Goal: Task Accomplishment & Management: Use online tool/utility

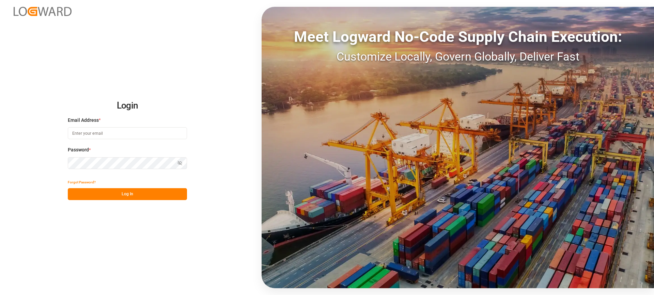
type input "melitta.dlog@delisle-sa.com"
click at [134, 195] on button "Log In" at bounding box center [127, 194] width 119 height 12
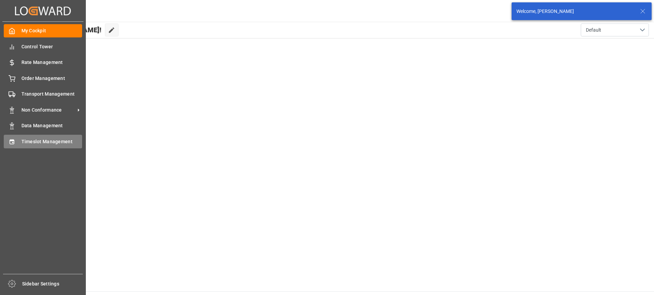
click at [11, 142] on icon at bounding box center [12, 142] width 7 height 7
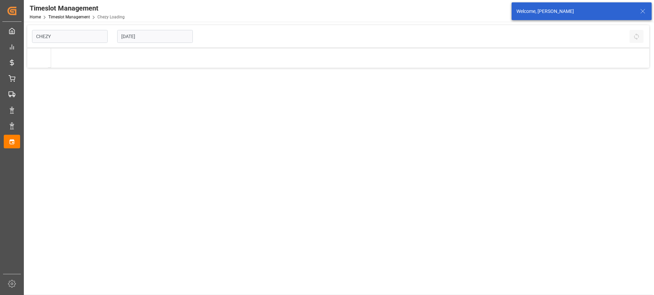
type input "Chezy Loading"
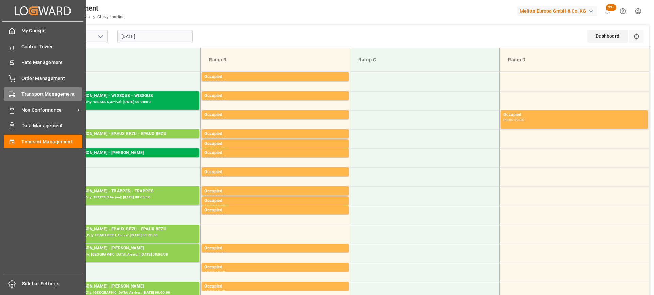
click at [17, 95] on div "Transport Management Transport Management" at bounding box center [43, 94] width 78 height 13
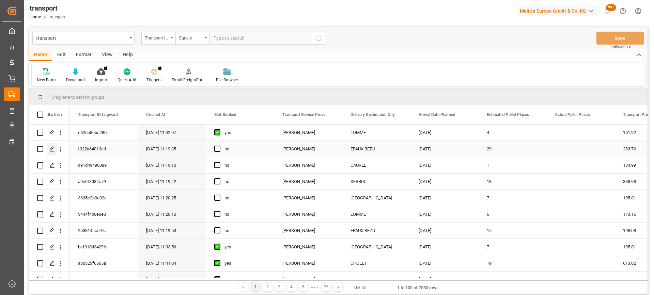
click at [51, 150] on polygon "Press SPACE to select this row." at bounding box center [51, 148] width 3 height 3
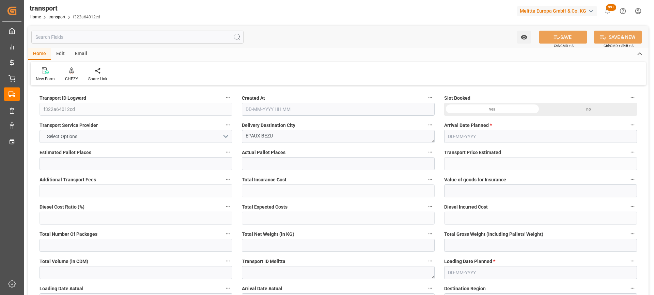
type input "29"
type input "283.76"
type input "0"
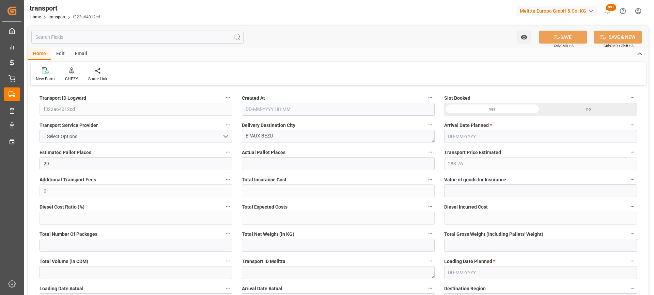
type input "274.1689"
type input "-9.5911"
type input "0"
type input "7888.216"
type input "10637"
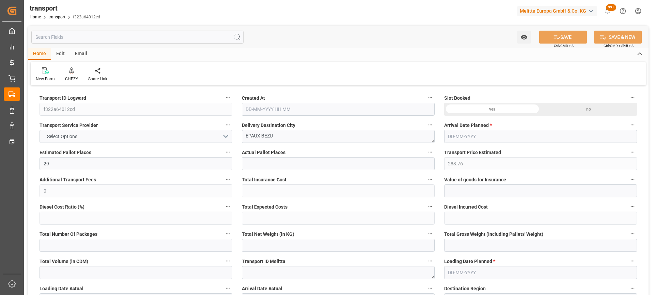
type input "32847.36"
type input "2"
type input "24"
type input "576"
type input "29"
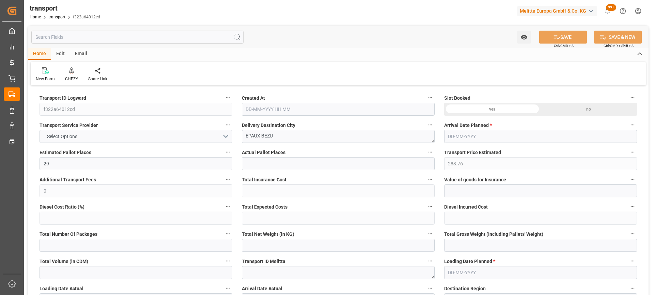
type input "101"
type input "9327.01"
type input "0"
type input "4710.8598"
type input "0"
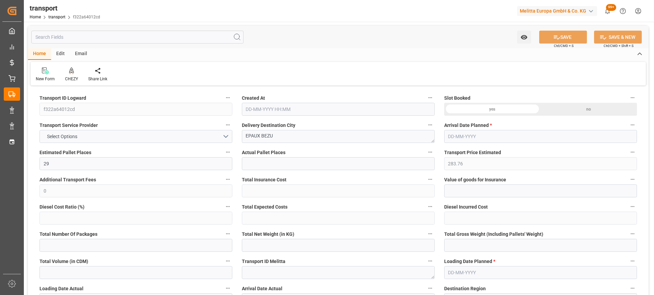
type input "0"
type input "21"
type input "35"
type input "19-09-2025 11:19"
type input "[DATE]"
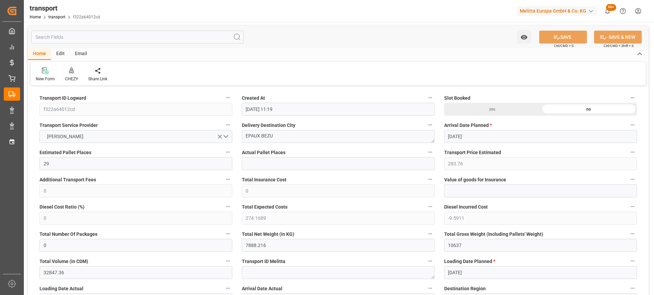
type input "[DATE]"
drag, startPoint x: 259, startPoint y: 139, endPoint x: 184, endPoint y: 150, distance: 76.7
click at [70, 73] on icon at bounding box center [71, 70] width 5 height 6
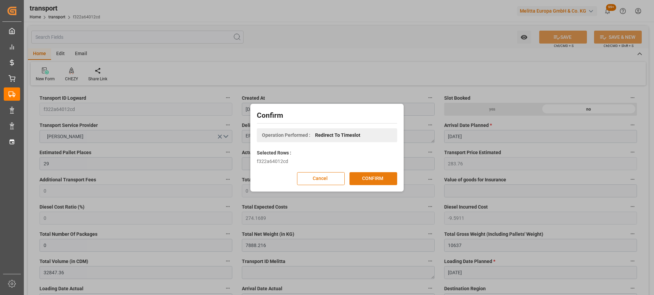
click at [367, 179] on button "CONFIRM" at bounding box center [373, 178] width 48 height 13
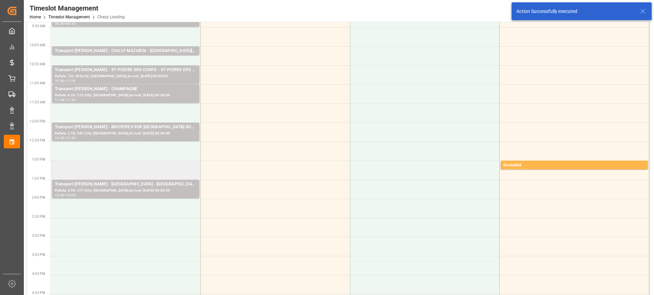
scroll to position [136, 0]
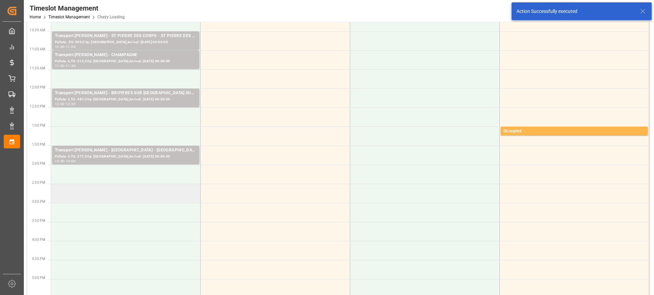
click at [139, 197] on td at bounding box center [125, 193] width 149 height 19
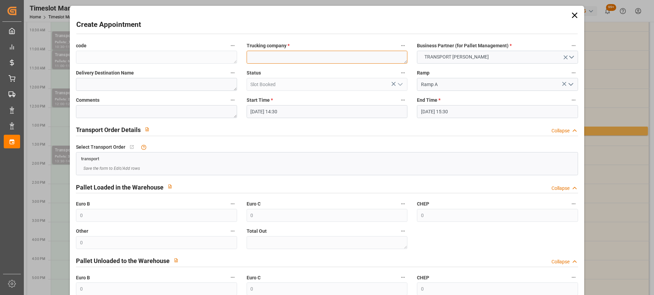
paste textarea "EPAUX BEZU"
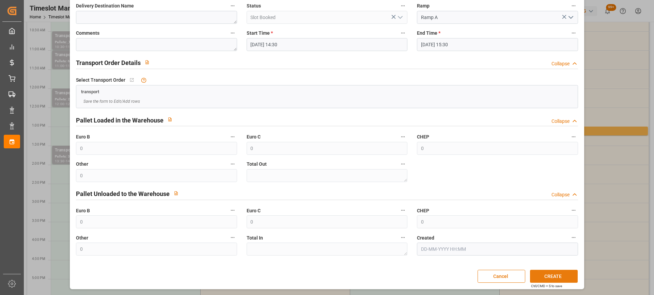
type textarea "EPAUX BEZU"
click at [561, 279] on button "CREATE" at bounding box center [554, 276] width 48 height 13
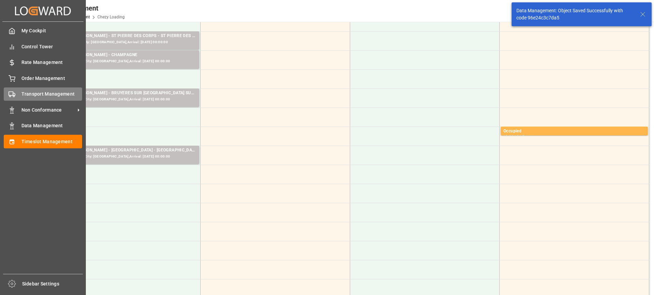
click at [11, 95] on icon at bounding box center [12, 94] width 7 height 7
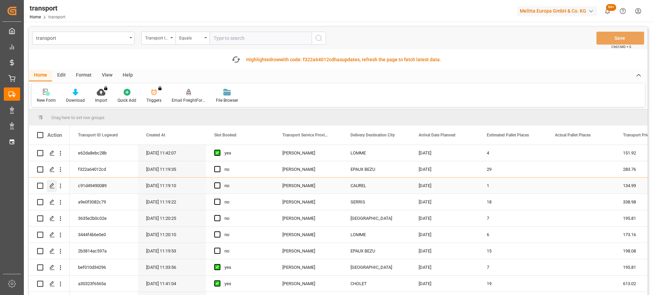
click at [53, 184] on icon "Press SPACE to select this row." at bounding box center [51, 185] width 5 height 5
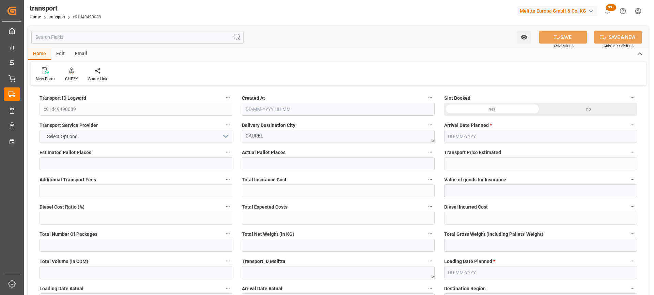
type input "1"
type input "134.99"
type input "0"
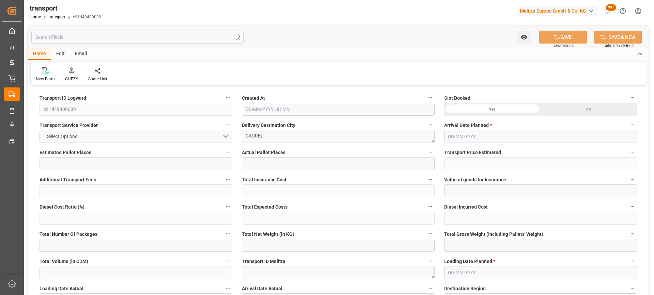
type input "130.4273"
type input "-4.5627"
type input "0"
type input "71.55"
type input "122.09"
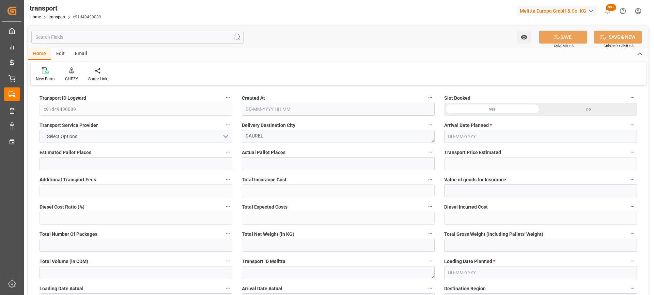
type input "1134"
type input "51"
type input "0"
type input "135"
type input "1"
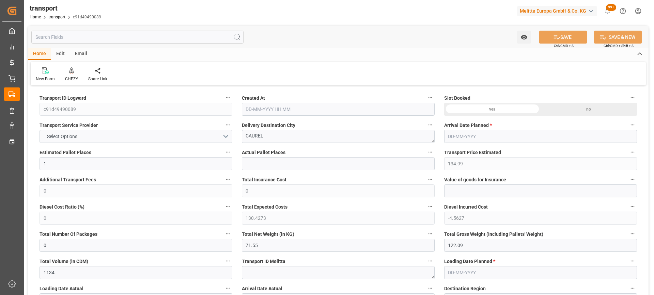
type input "101"
type input "99.09"
type input "0"
type input "4710.8598"
type input "0"
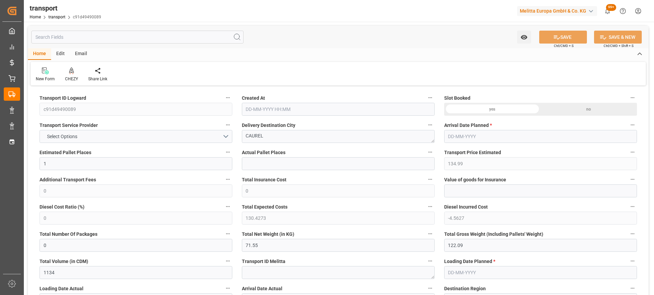
type input "0"
type input "21"
type input "35"
type input "19-09-2025 11:19"
type input "[DATE]"
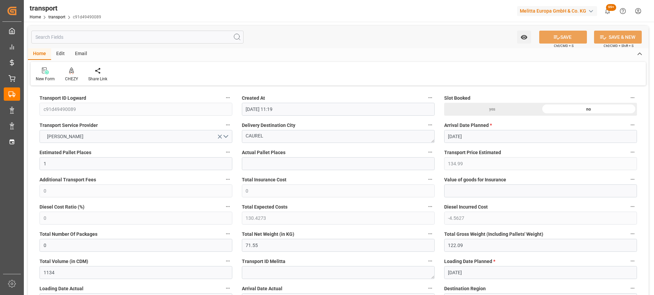
type input "[DATE]"
drag, startPoint x: 196, startPoint y: 144, endPoint x: 179, endPoint y: 144, distance: 17.4
click at [70, 70] on icon at bounding box center [71, 70] width 5 height 6
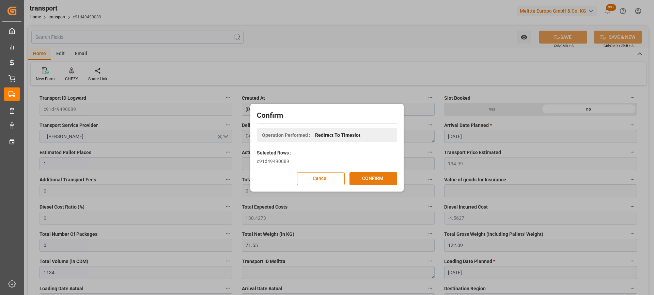
click at [362, 175] on button "CONFIRM" at bounding box center [373, 178] width 48 height 13
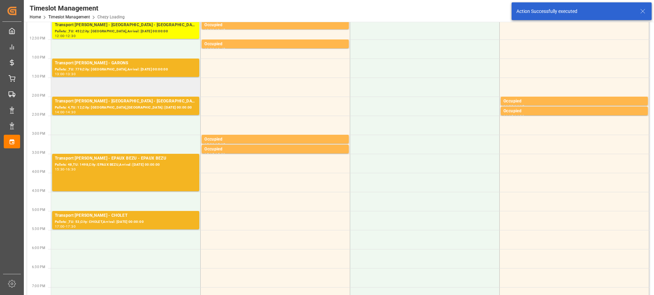
scroll to position [272, 0]
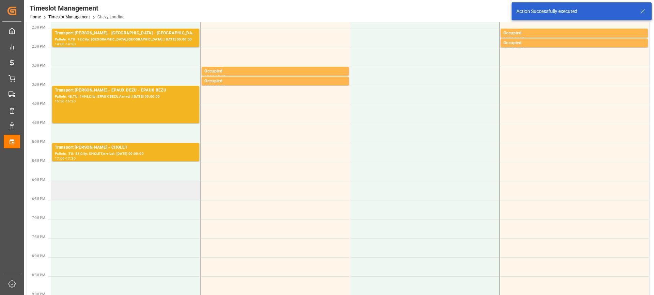
click at [136, 197] on td at bounding box center [125, 190] width 149 height 19
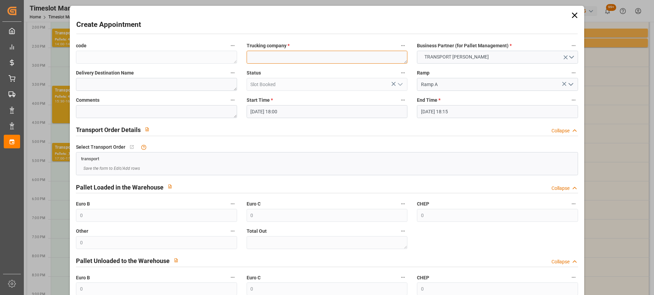
paste textarea "CAUREL"
type textarea "CAUREL"
click at [474, 112] on input "22-09-2025 18:15" at bounding box center [497, 111] width 161 height 13
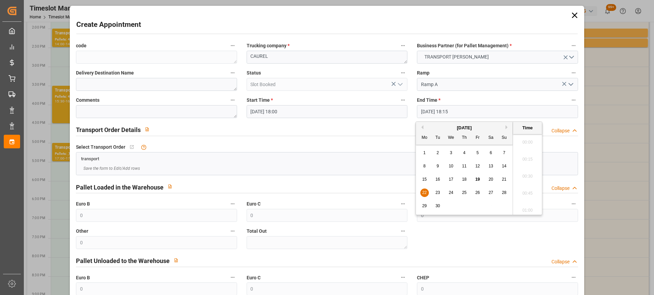
scroll to position [1211, 0]
click at [424, 192] on span "22" at bounding box center [424, 192] width 4 height 5
click at [525, 188] on li "18:30" at bounding box center [527, 191] width 29 height 17
type input "22-09-2025 18:30"
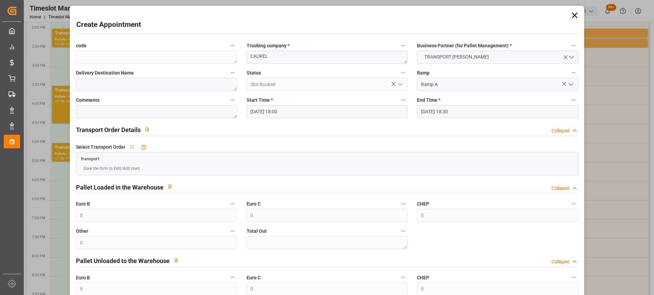
scroll to position [67, 0]
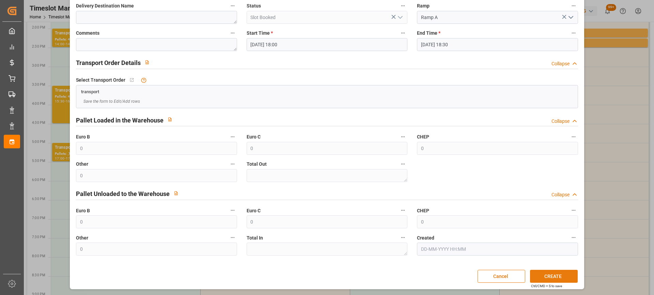
click at [560, 277] on button "CREATE" at bounding box center [554, 276] width 48 height 13
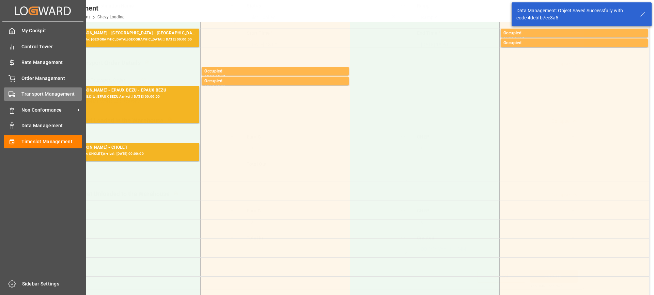
click at [18, 94] on div "Transport Management Transport Management" at bounding box center [43, 94] width 78 height 13
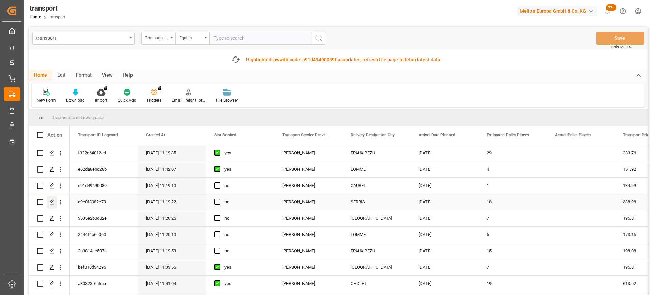
click at [52, 202] on icon "Press SPACE to select this row." at bounding box center [51, 202] width 5 height 5
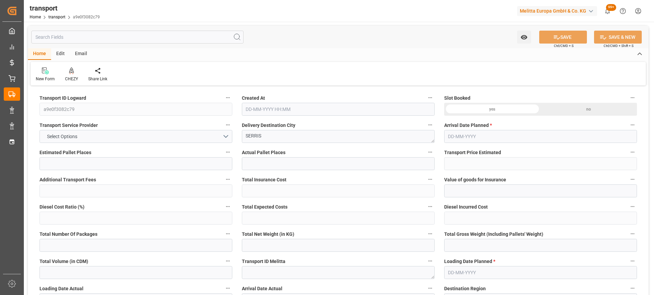
type input "18"
type input "338.98"
type input "0"
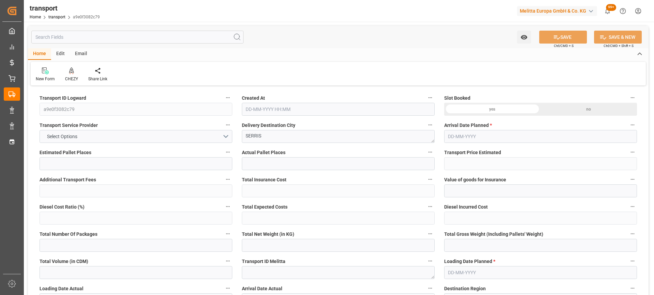
type input "327.5225"
type input "-11.4575"
type input "0"
type input "5093.374"
type input "6642.28"
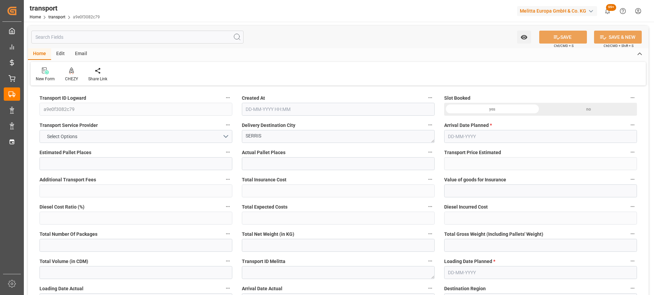
type input "16777.153"
type input "77"
type input "4"
type input "1042"
type input "33"
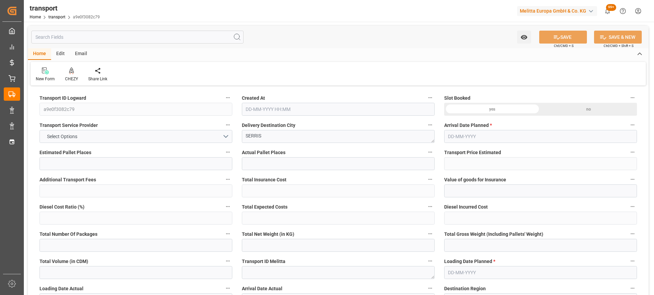
type input "101"
type input "5768.768"
type input "0"
type input "4710.8598"
type input "0"
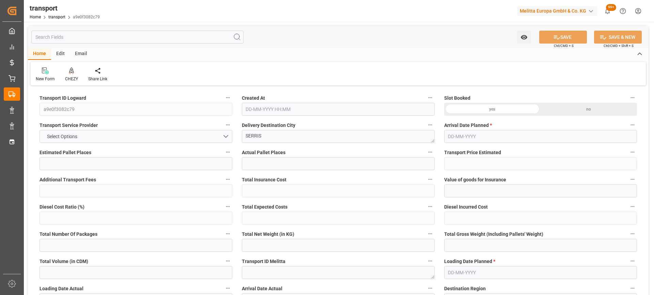
type input "0"
type input "21"
type input "35"
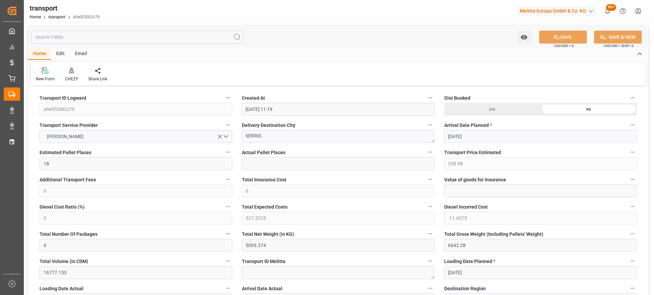
type input "[DATE] 11:19"
type input "[DATE]"
drag, startPoint x: 273, startPoint y: 138, endPoint x: 187, endPoint y: 140, distance: 86.2
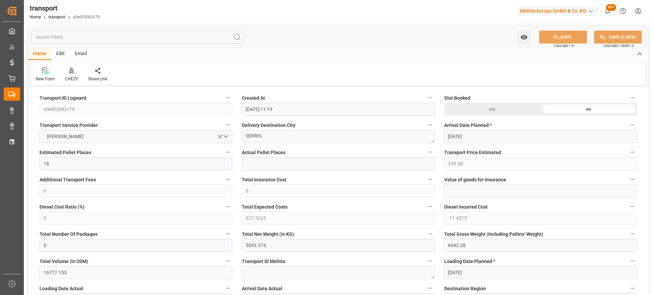
click at [73, 72] on icon at bounding box center [71, 70] width 5 height 7
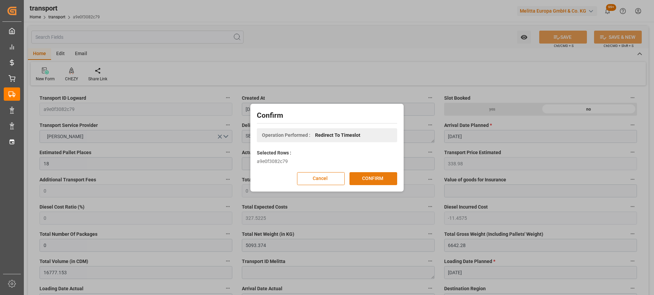
click at [371, 178] on button "CONFIRM" at bounding box center [373, 178] width 48 height 13
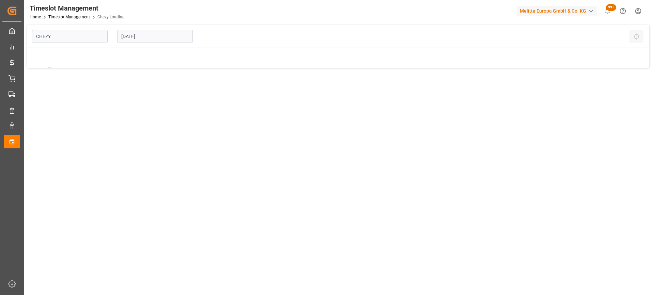
type input "Chezy Loading"
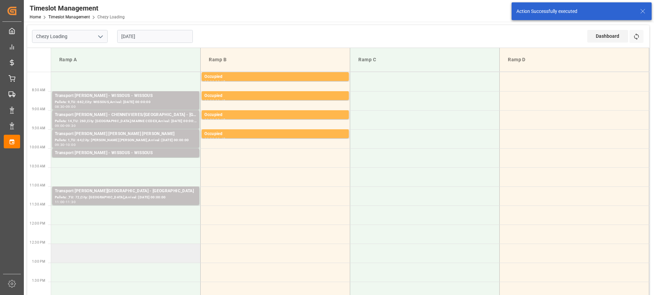
click at [148, 262] on td at bounding box center [125, 253] width 149 height 19
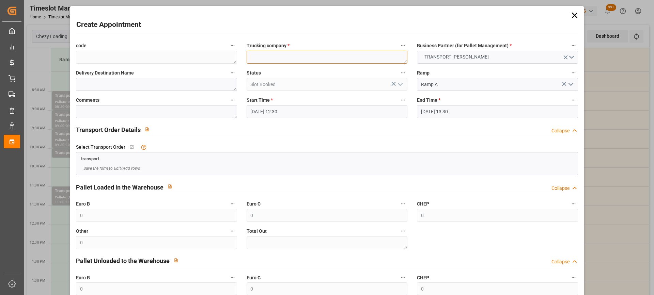
paste textarea "SERRIS"
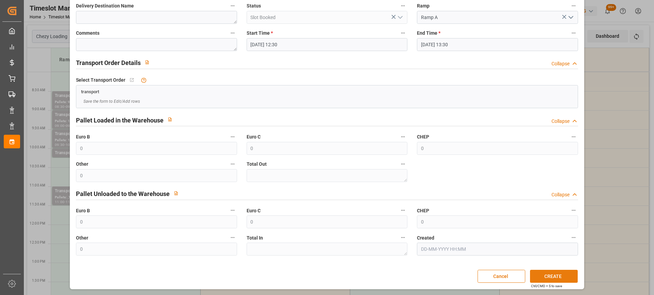
type textarea "SERRIS"
click at [557, 275] on button "CREATE" at bounding box center [554, 276] width 48 height 13
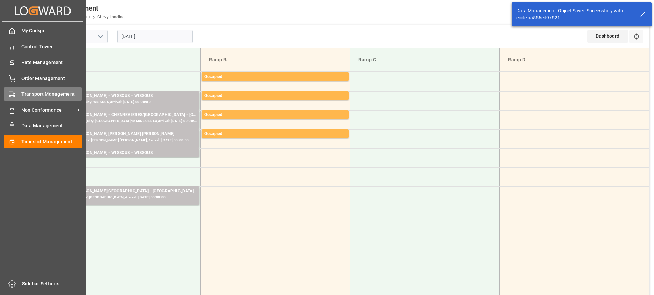
click at [13, 94] on polygon at bounding box center [14, 94] width 2 height 2
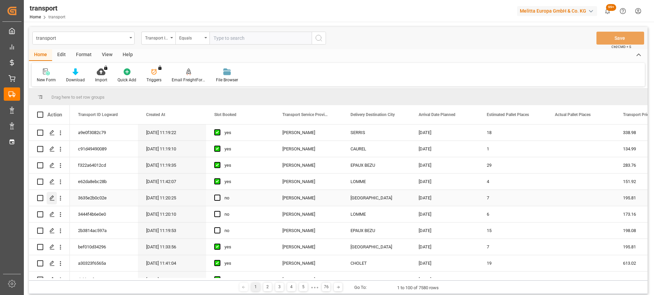
click at [54, 199] on icon "Press SPACE to select this row." at bounding box center [51, 197] width 5 height 5
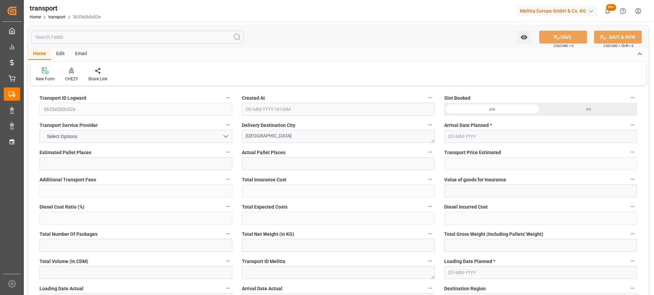
type input "7"
type input "195.81"
type input "0"
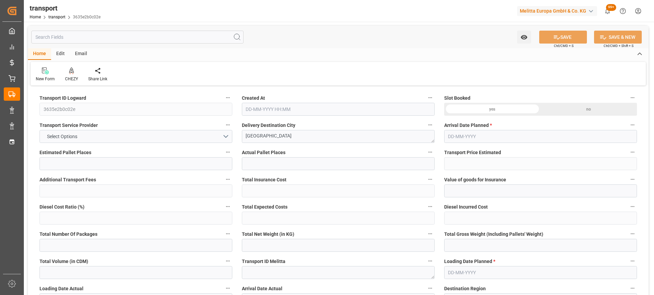
type input "189.1916"
type input "-6.6184"
type input "0"
type input "1000.829"
type input "1670.222"
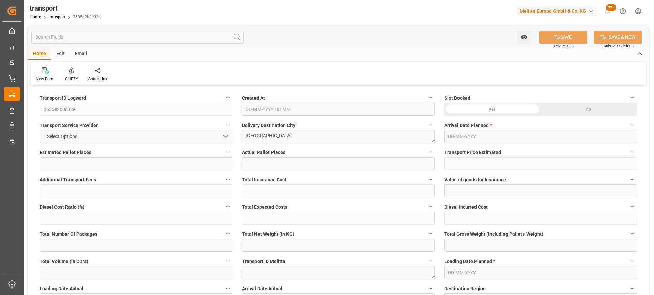
type input "6963.87"
type input "80"
type input "8"
type input "239"
type input "18"
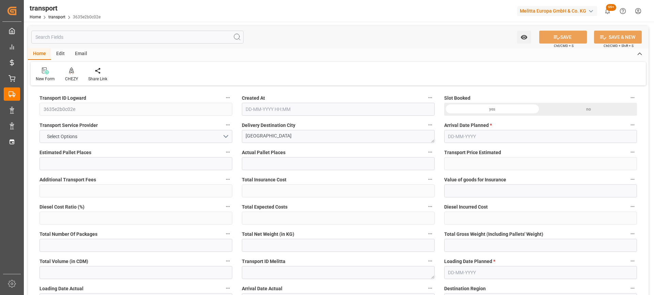
type input "101"
type input "1222.782"
type input "0"
type input "4710.8598"
type input "0"
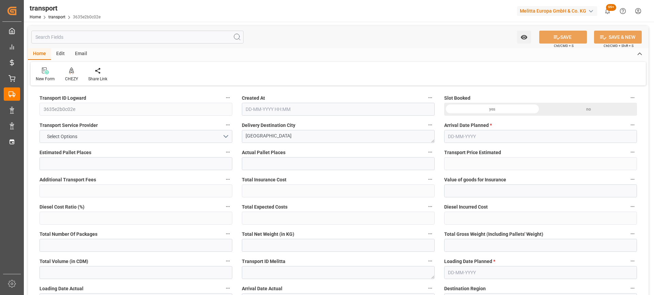
type input "0"
type input "21"
type input "35"
type input "[DATE] 11:20"
type input "[DATE]"
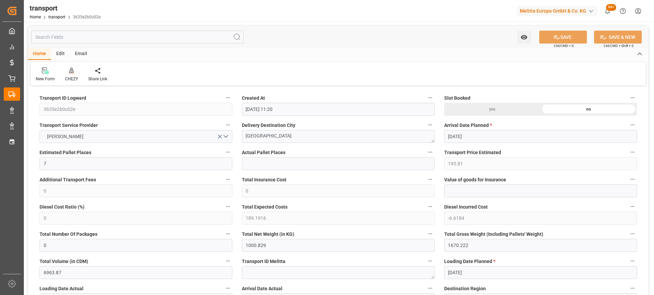
type input "[DATE]"
drag, startPoint x: 268, startPoint y: 136, endPoint x: 173, endPoint y: 141, distance: 95.5
click at [72, 75] on div "CHEZY" at bounding box center [71, 74] width 23 height 15
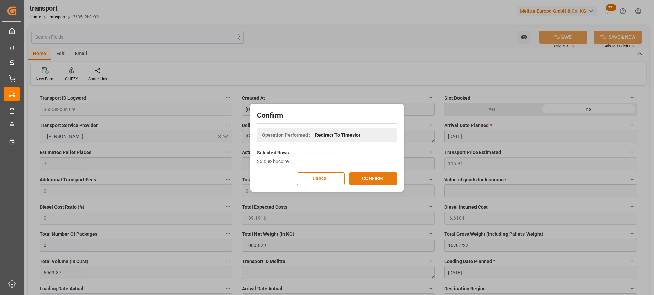
click at [369, 178] on button "CONFIRM" at bounding box center [373, 178] width 48 height 13
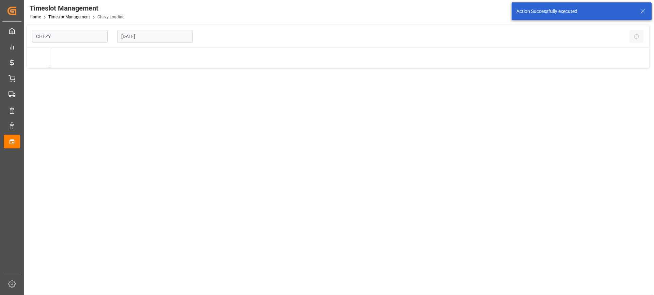
type input "Chezy Loading"
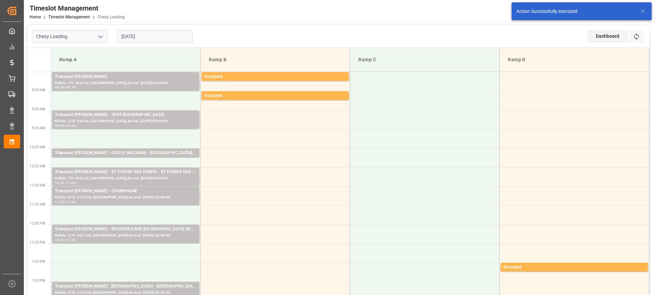
scroll to position [34, 0]
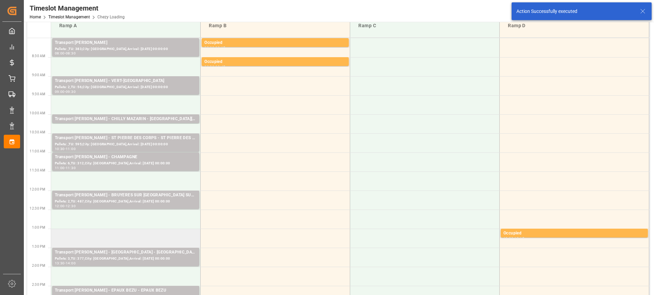
click at [130, 237] on td at bounding box center [125, 238] width 149 height 19
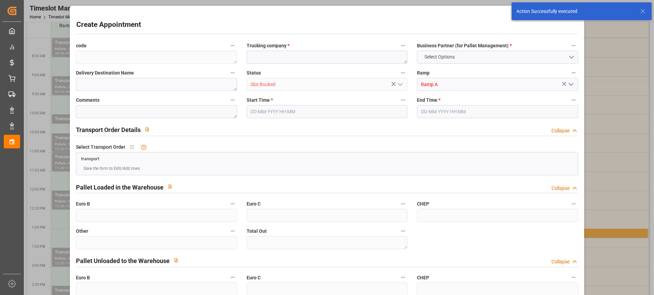
type input "0"
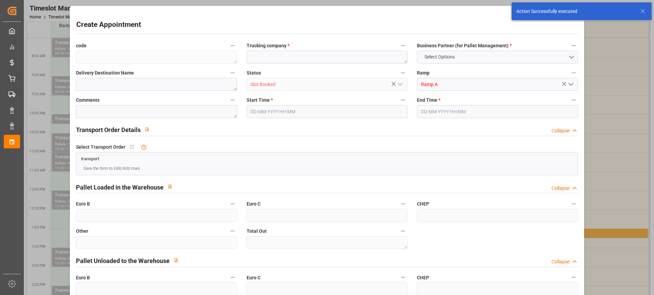
type input "0"
type input "24-09-2025 13:00"
type input "24-09-2025 13:30"
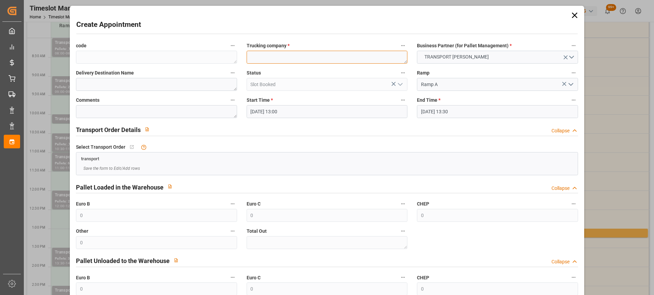
paste textarea "AMIENS"
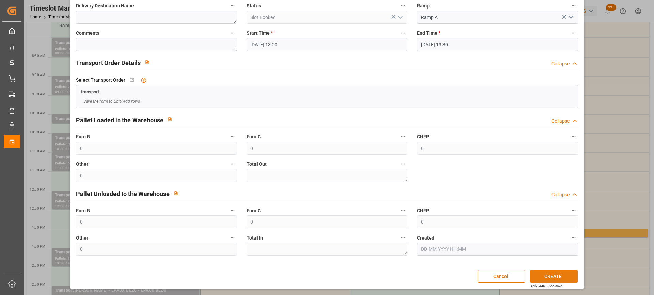
type textarea "AMIENS"
click at [555, 274] on button "CREATE" at bounding box center [554, 276] width 48 height 13
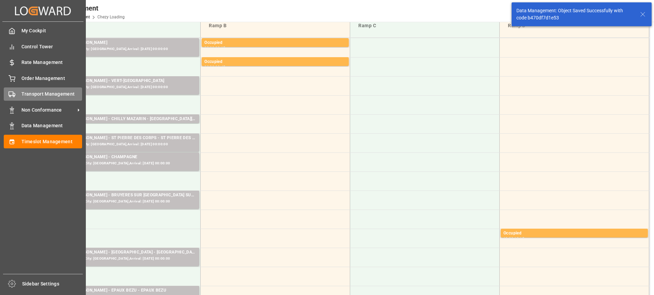
click at [26, 96] on span "Transport Management" at bounding box center [51, 94] width 61 height 7
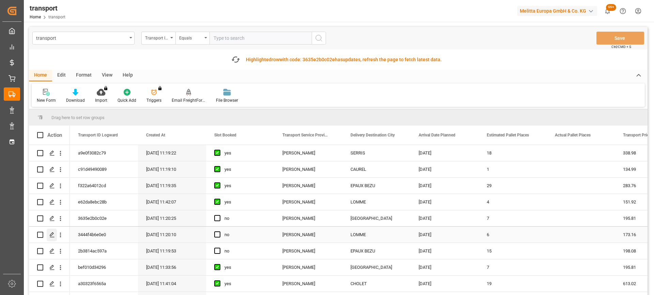
click at [51, 232] on icon "Press SPACE to select this row." at bounding box center [51, 234] width 5 height 5
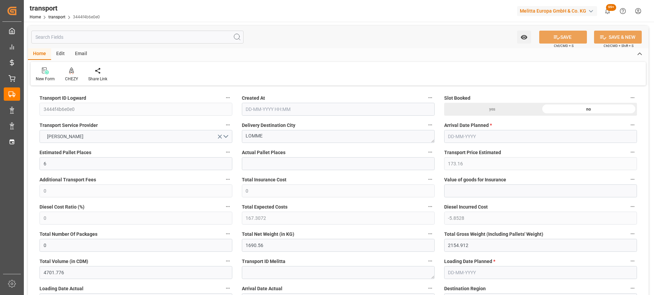
type input "6"
type input "173.16"
type input "0"
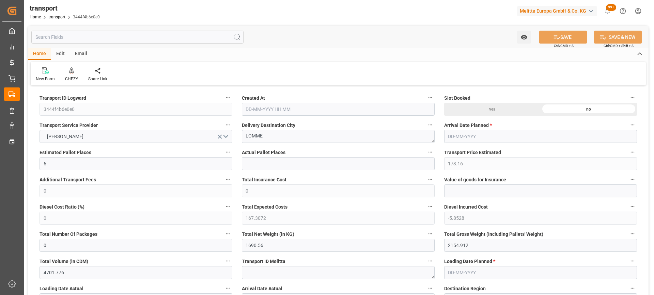
type input "167.3072"
type input "-5.8528"
type input "0"
type input "1690.56"
type input "2154.912"
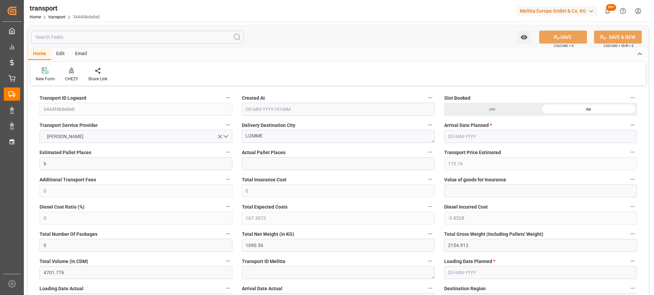
type input "4701.776"
type input "59"
type input "2"
type input "246"
type input "12"
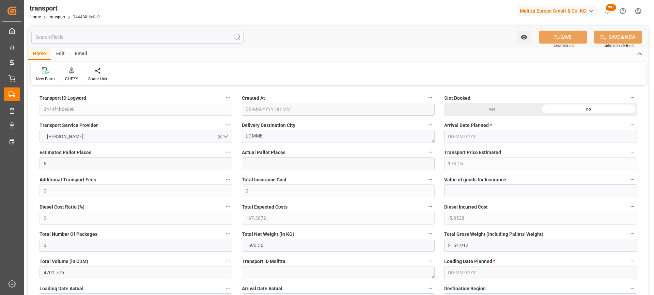
type input "101"
type input "1834.352"
type input "0"
type input "4710.8598"
type input "0"
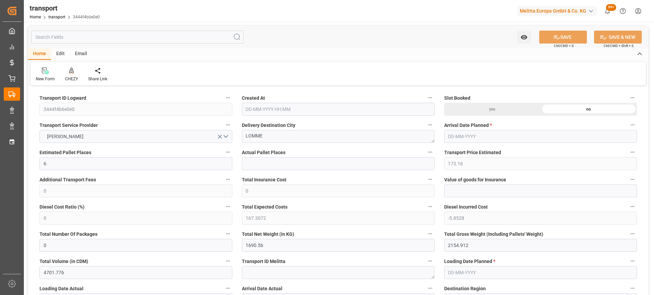
type input "0"
type input "21"
type input "35"
type input "19-09-2025 11:20"
type input "25-09-2025"
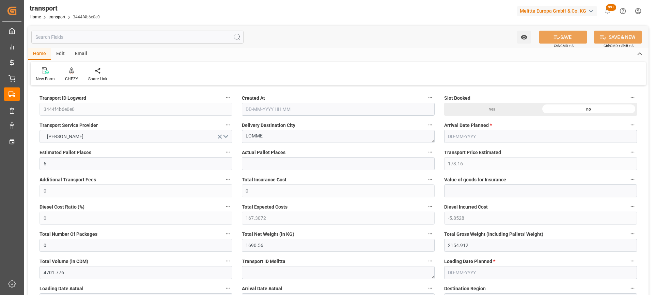
type input "[DATE]"
drag, startPoint x: 267, startPoint y: 138, endPoint x: 209, endPoint y: 138, distance: 57.5
click at [72, 72] on icon at bounding box center [71, 70] width 5 height 6
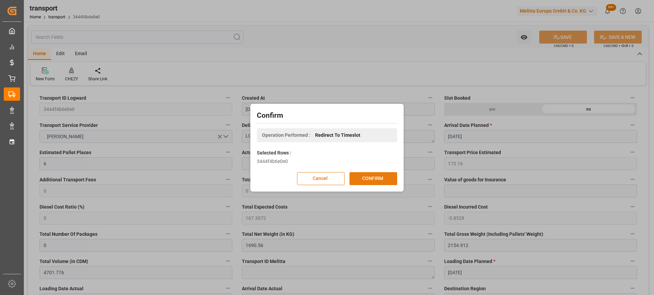
click at [379, 175] on button "CONFIRM" at bounding box center [373, 178] width 48 height 13
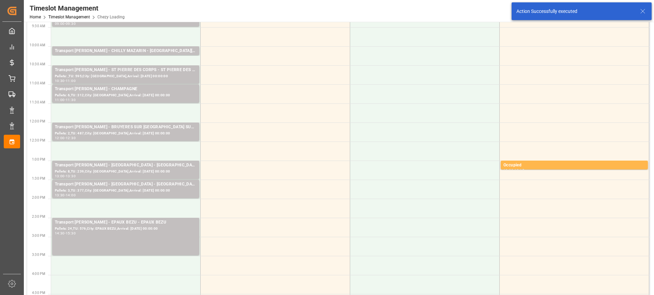
scroll to position [136, 0]
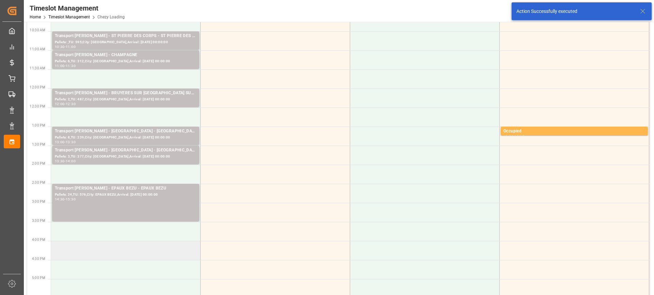
click at [162, 255] on td at bounding box center [125, 250] width 149 height 19
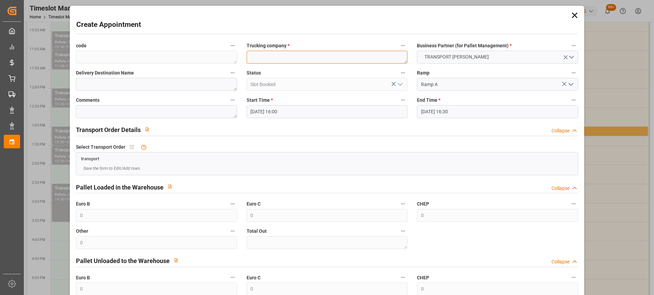
paste textarea "LOMME"
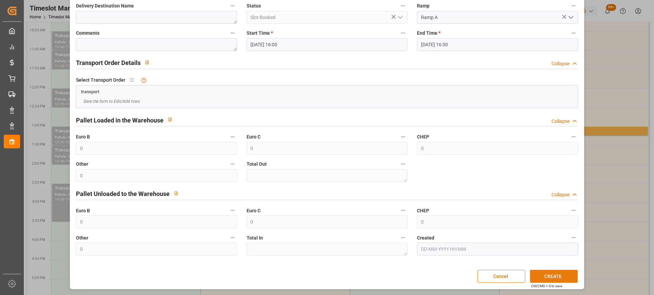
type textarea "LOMME"
click at [572, 276] on button "CREATE" at bounding box center [554, 276] width 48 height 13
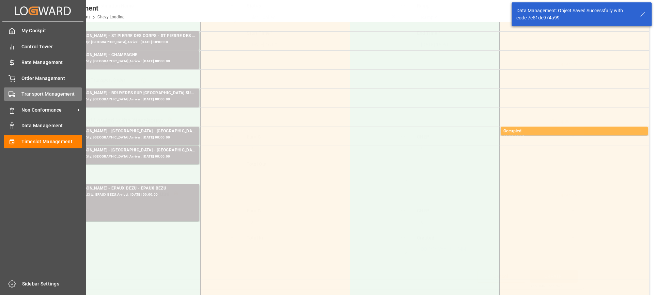
click at [20, 97] on div "Transport Management Transport Management" at bounding box center [43, 94] width 78 height 13
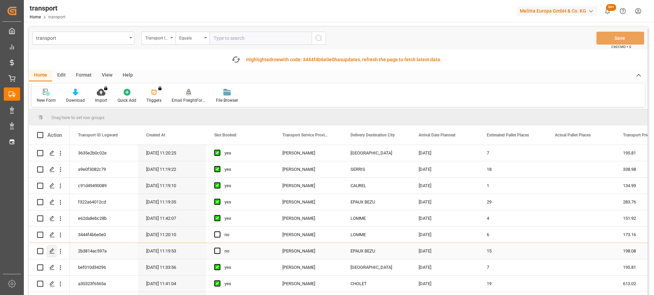
click at [52, 250] on icon "Press SPACE to select this row." at bounding box center [51, 251] width 5 height 5
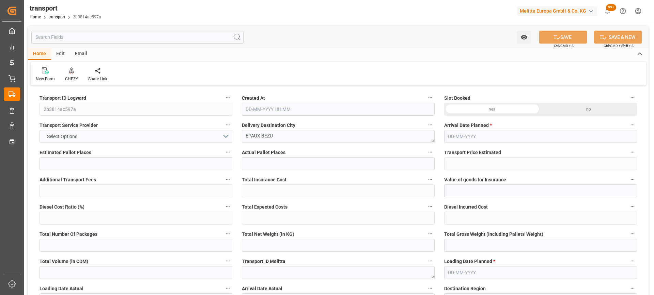
type input "15"
type input "198.08"
type input "0"
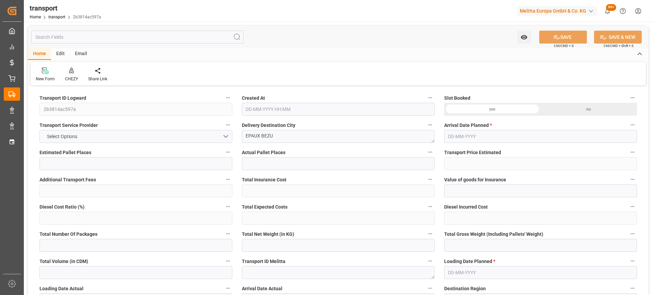
type input "191.3849"
type input "-6.6951"
type input "0"
type input "7016.013"
type input "8004.388"
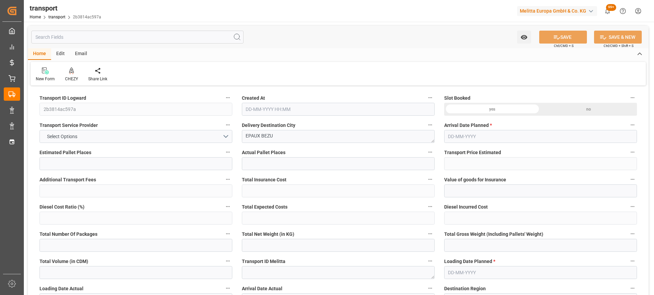
type input "15305.592"
type input "2"
type input "10"
type input "564"
type input "24"
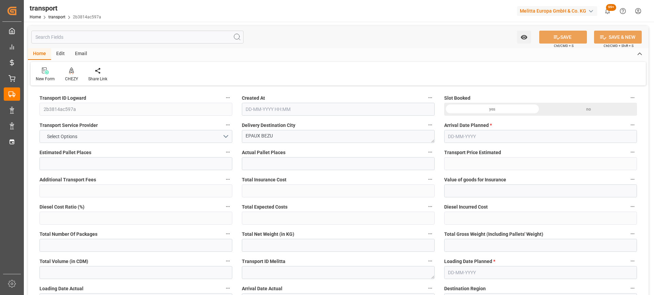
type input "101"
type input "7173.948"
type input "0"
type input "4710.8598"
type input "0"
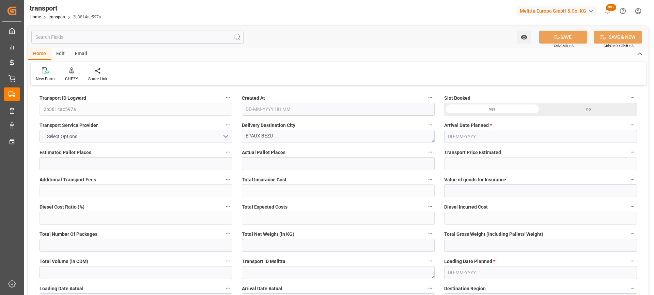
type input "0"
type input "21"
type input "35"
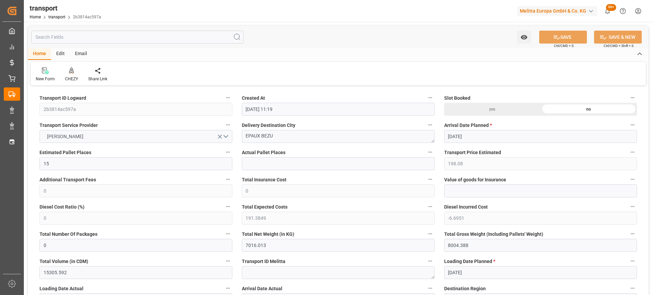
type input "19-09-2025 11:19"
type input "25-09-2025"
type input "[DATE]"
drag, startPoint x: 278, startPoint y: 137, endPoint x: 177, endPoint y: 137, distance: 101.1
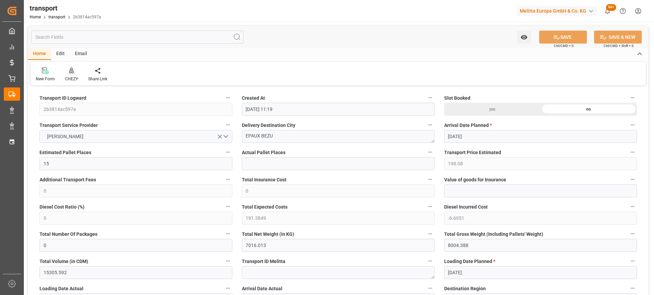
click at [73, 72] on icon at bounding box center [71, 70] width 5 height 6
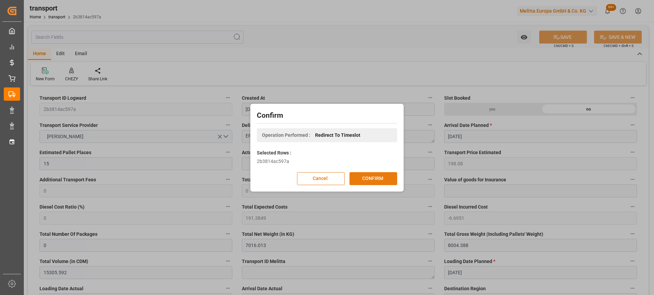
click at [362, 178] on button "CONFIRM" at bounding box center [373, 178] width 48 height 13
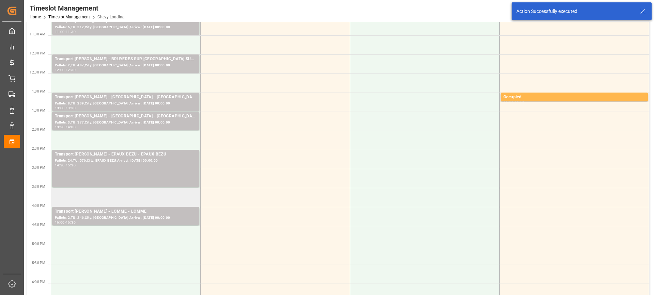
scroll to position [238, 0]
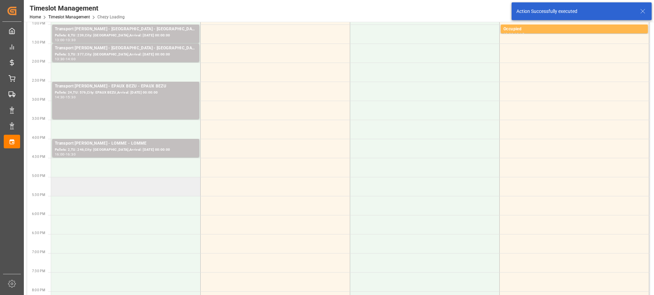
click at [154, 191] on td at bounding box center [125, 186] width 149 height 19
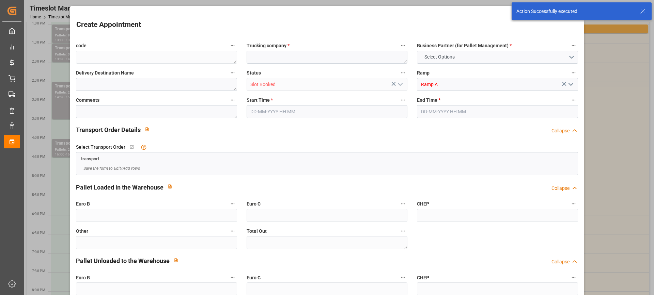
type input "0"
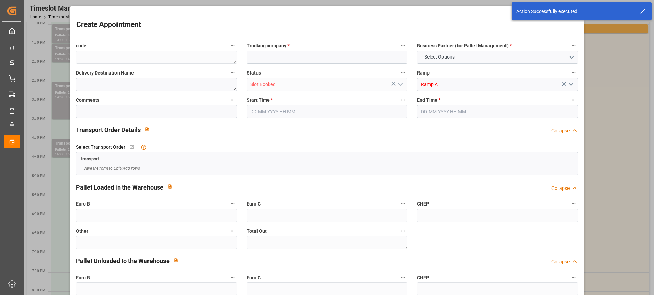
type input "0"
type input "[DATE] 17:00"
type input "[DATE] 17:30"
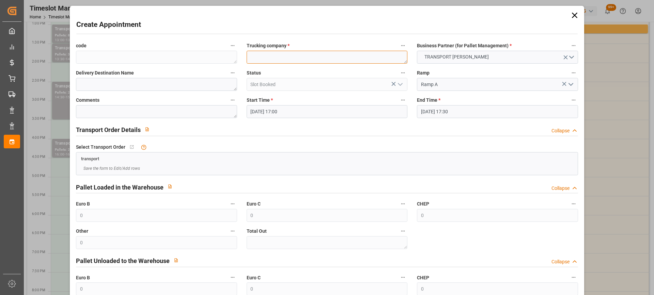
paste textarea "EPAUX BEZU"
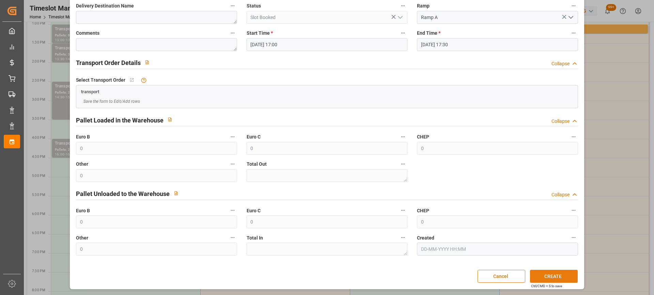
type textarea "EPAUX BEZU"
click at [546, 277] on button "CREATE" at bounding box center [554, 276] width 48 height 13
